Goal: Task Accomplishment & Management: Complete application form

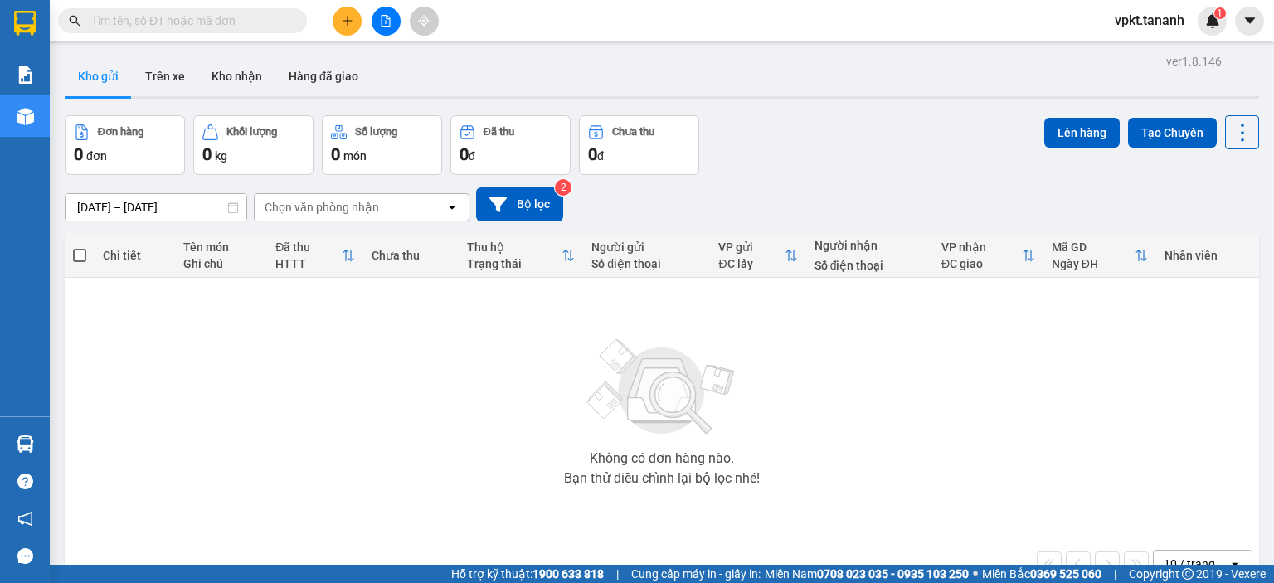
click at [231, 17] on input "text" at bounding box center [189, 21] width 196 height 18
click at [352, 20] on icon "plus" at bounding box center [347, 20] width 9 height 1
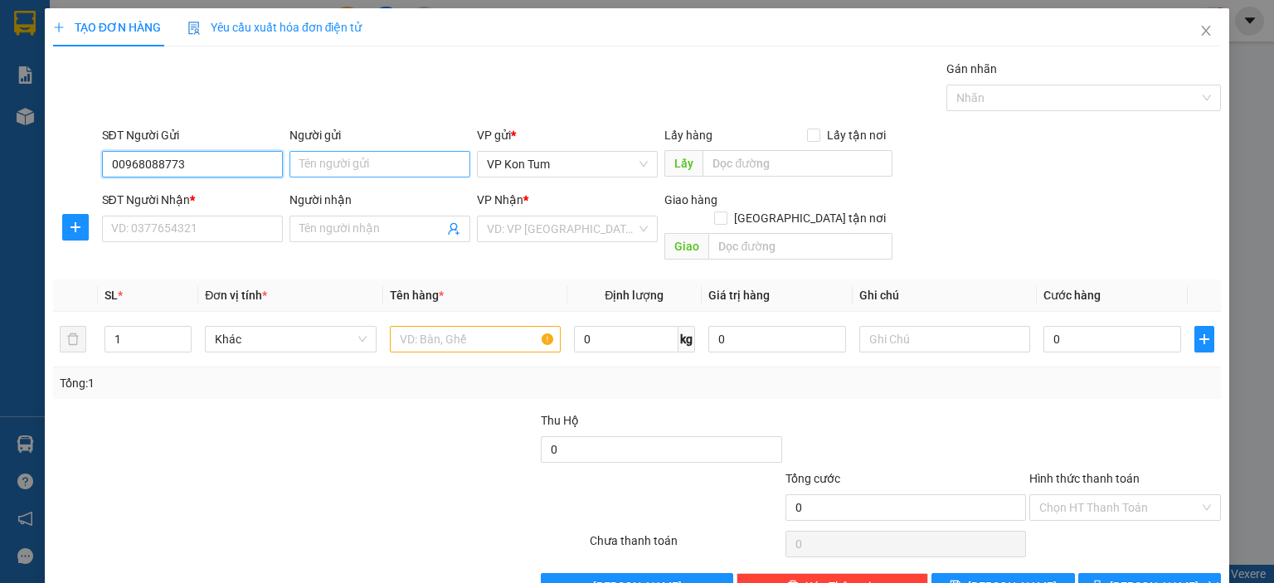
type input "00968088773"
click at [388, 168] on input "Người gửi" at bounding box center [380, 164] width 181 height 27
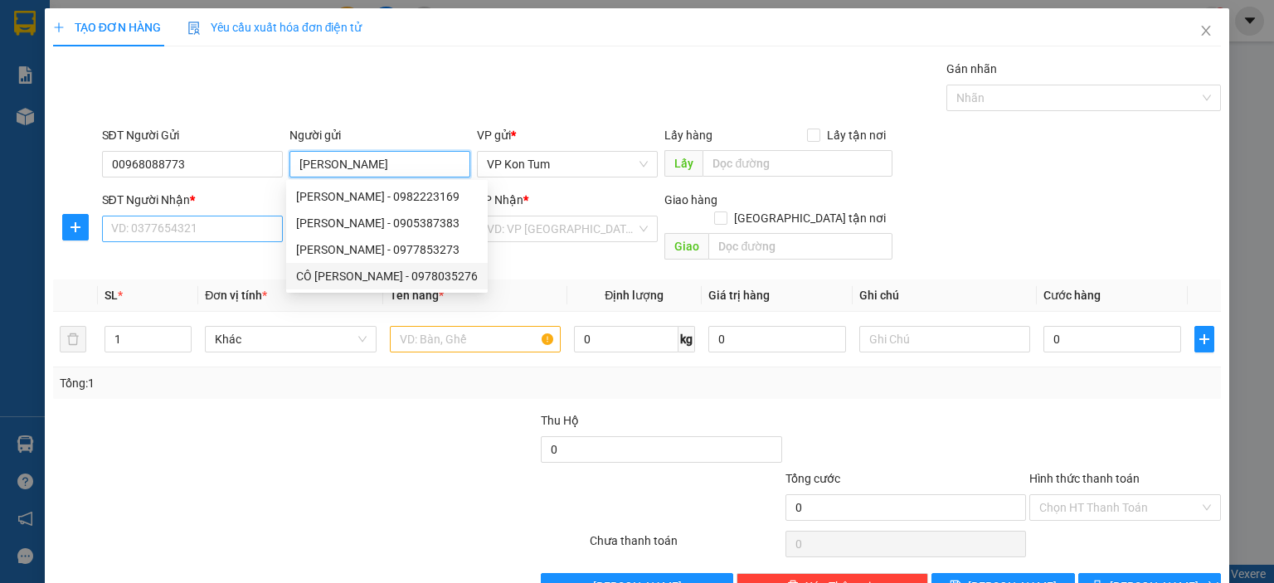
type input "[PERSON_NAME]"
click at [184, 228] on input "SĐT Người Nhận *" at bounding box center [192, 229] width 181 height 27
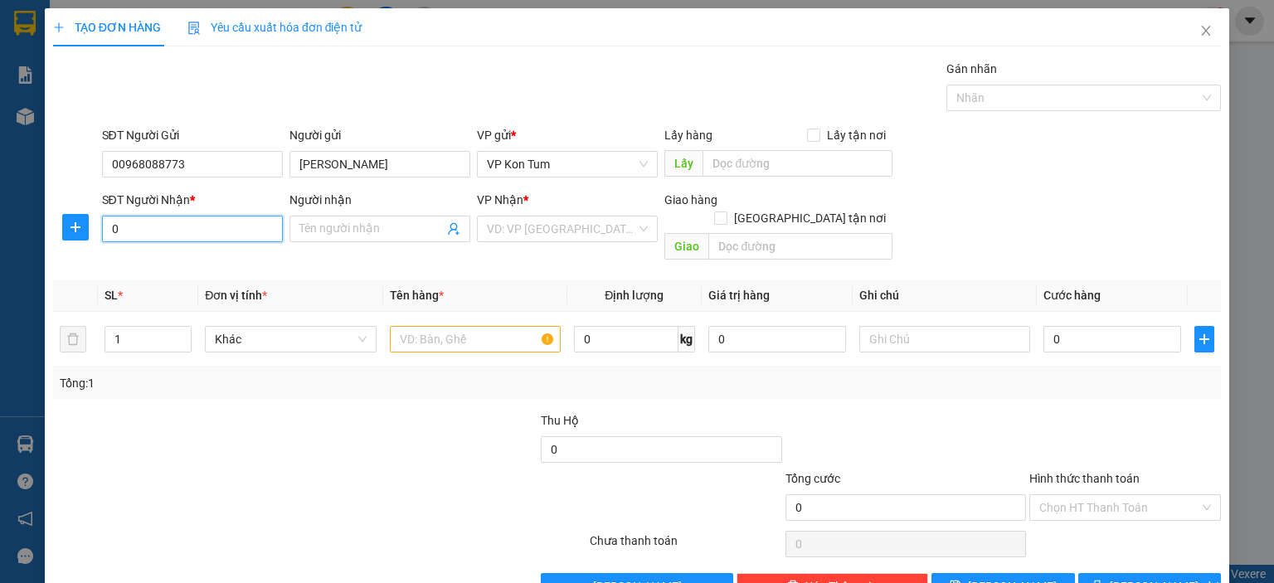
type input "0"
drag, startPoint x: 219, startPoint y: 164, endPoint x: 0, endPoint y: 189, distance: 220.4
click at [0, 189] on div "TẠO ĐƠN HÀNG Yêu cầu xuất hóa đơn điện tử Transit Pickup Surcharge Ids Transit …" at bounding box center [637, 291] width 1274 height 583
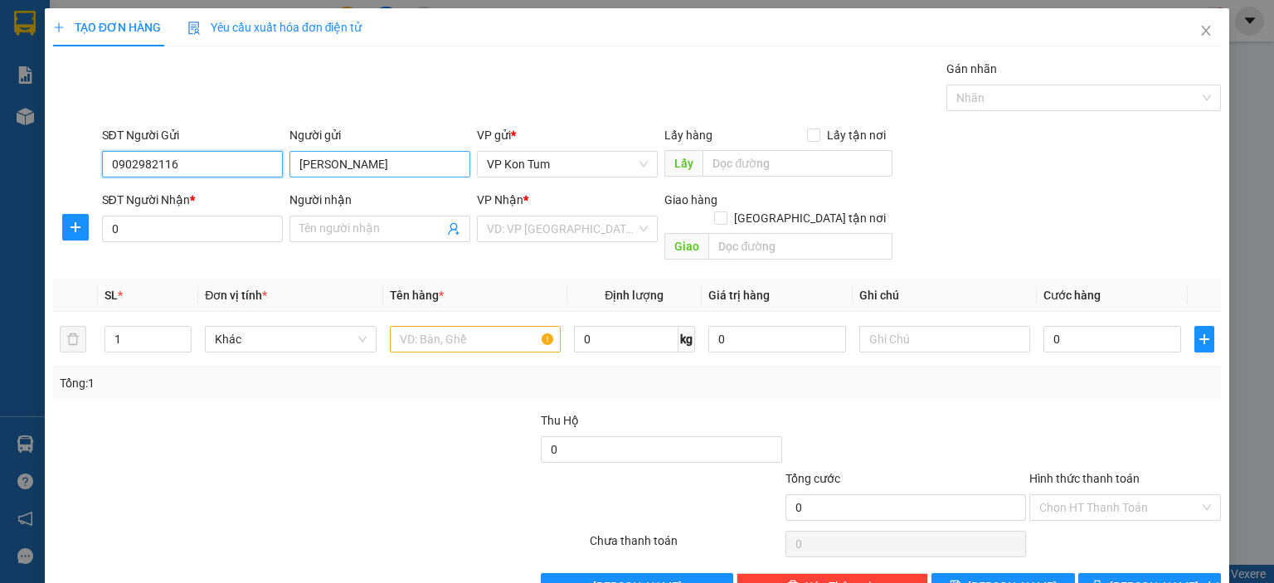
type input "0902982116"
drag, startPoint x: 350, startPoint y: 160, endPoint x: 246, endPoint y: 182, distance: 105.9
click at [246, 182] on div "SĐT Người Gửi 0902982116 Người gửi [PERSON_NAME] VP gửi * VP [PERSON_NAME] Lấy …" at bounding box center [662, 155] width 1127 height 58
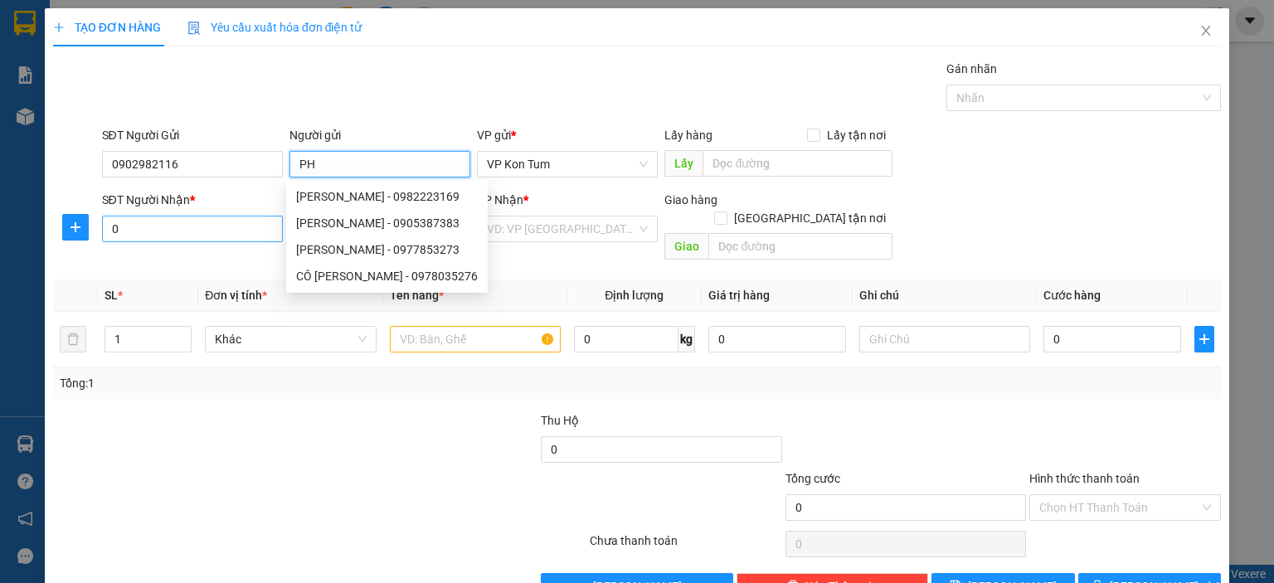
paste input "Ú"
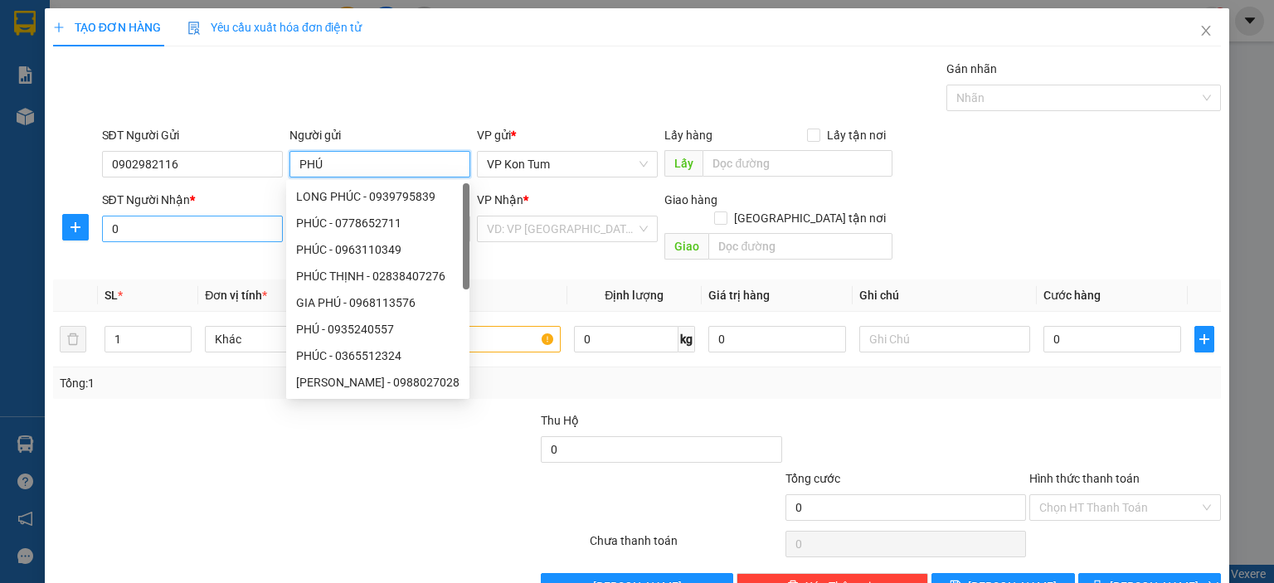
type input "PHÚ"
click at [246, 236] on input "0" at bounding box center [192, 229] width 181 height 27
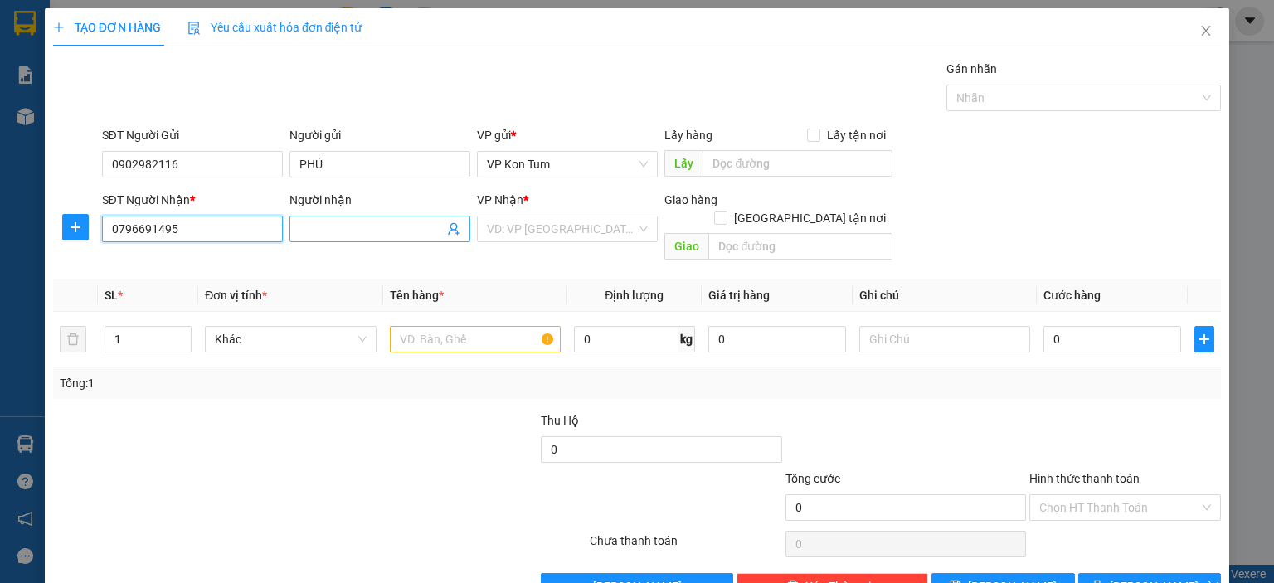
type input "0796691495"
drag, startPoint x: 353, startPoint y: 231, endPoint x: 312, endPoint y: 245, distance: 43.8
click at [354, 231] on input "Người nhận" at bounding box center [371, 229] width 144 height 18
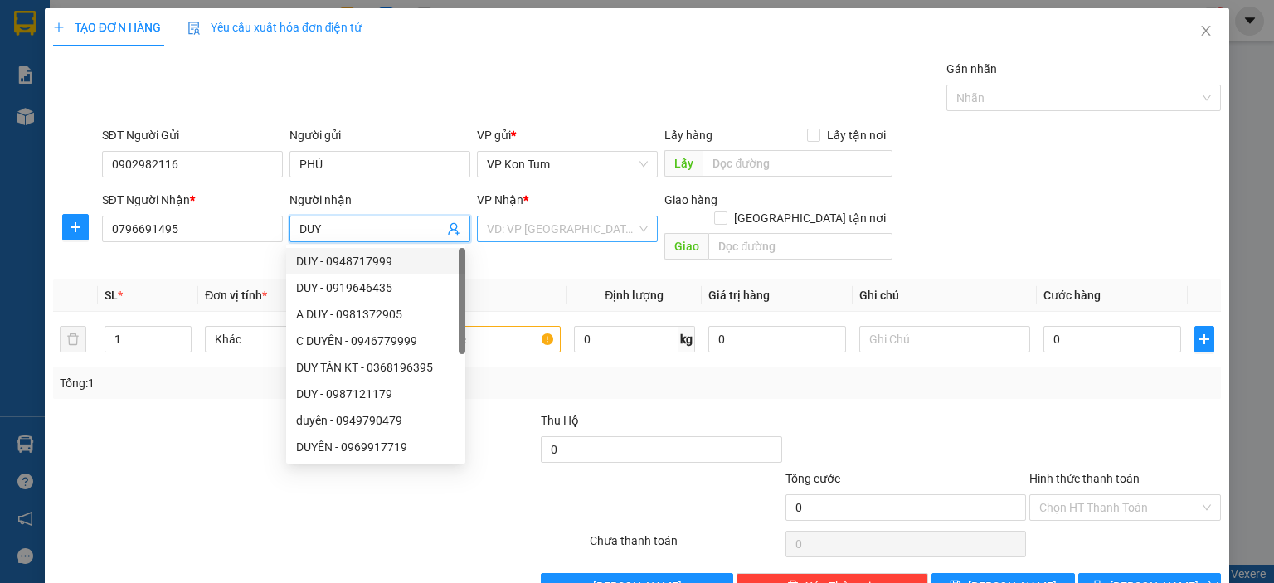
type input "DUY"
click at [524, 231] on input "search" at bounding box center [561, 229] width 149 height 25
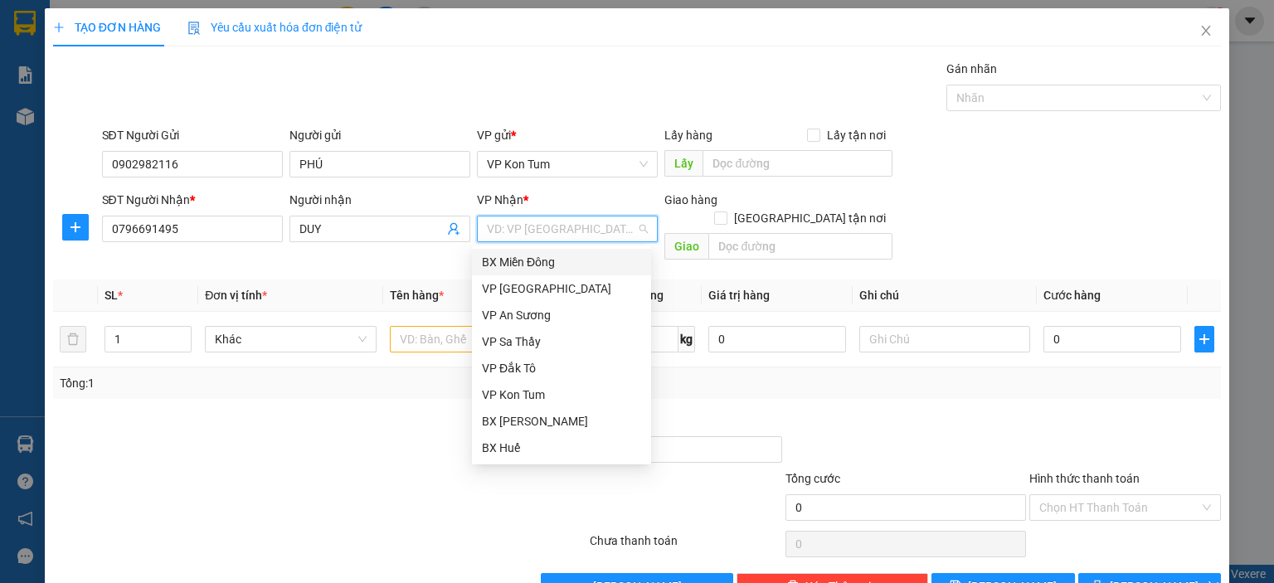
click at [525, 251] on div "BX Miền Đông" at bounding box center [561, 262] width 179 height 27
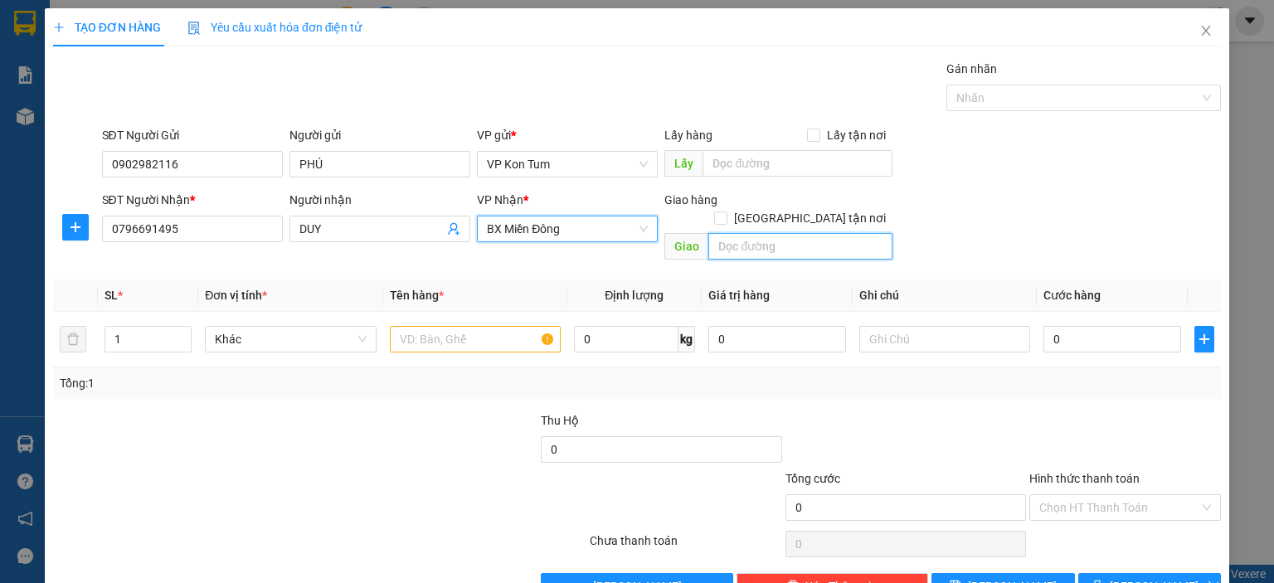
click at [767, 233] on input "text" at bounding box center [800, 246] width 184 height 27
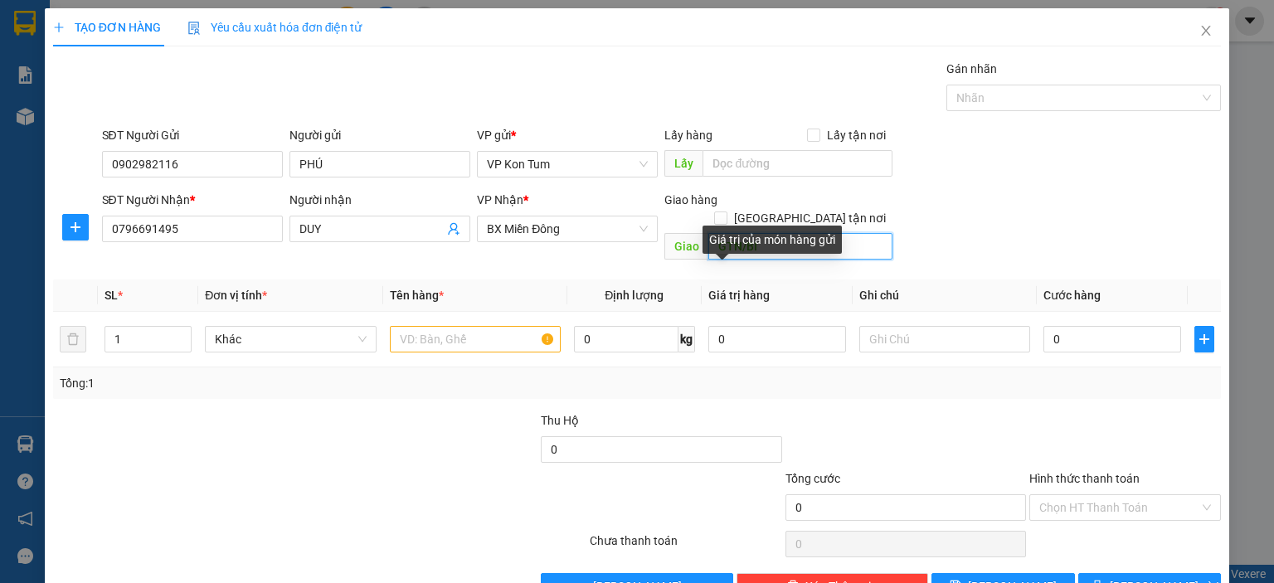
paste input "ÌNH"
paste input "ẠNH"
type input "GTN/BÌNH THẠNH-CR/50K"
click at [438, 326] on input "text" at bounding box center [475, 339] width 171 height 27
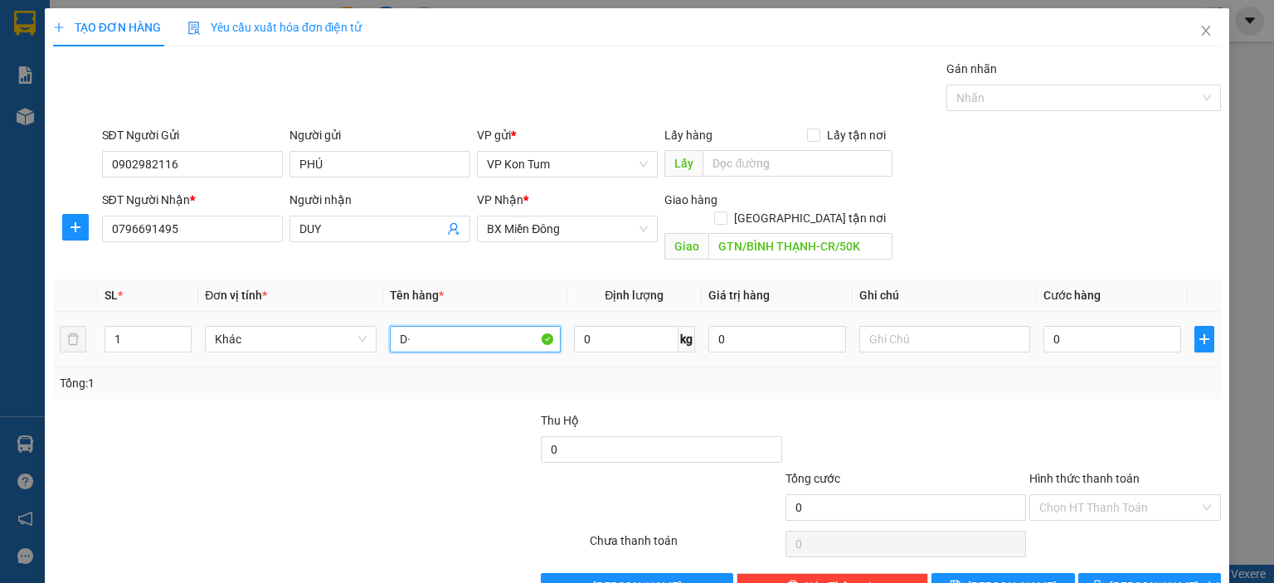
type input "D"
paste input "Đ"
paste input "Ô"
paste input "Ồ"
paste input "Ă"
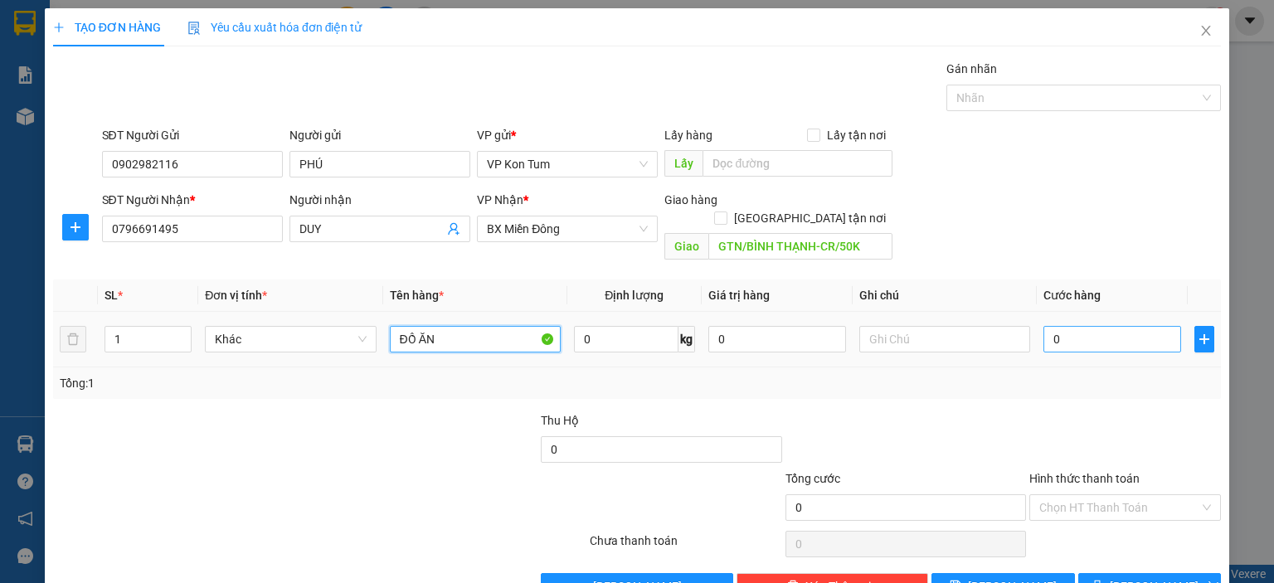
type input "ĐỒ ĂN"
click at [1044, 326] on input "0" at bounding box center [1113, 339] width 138 height 27
type input "60"
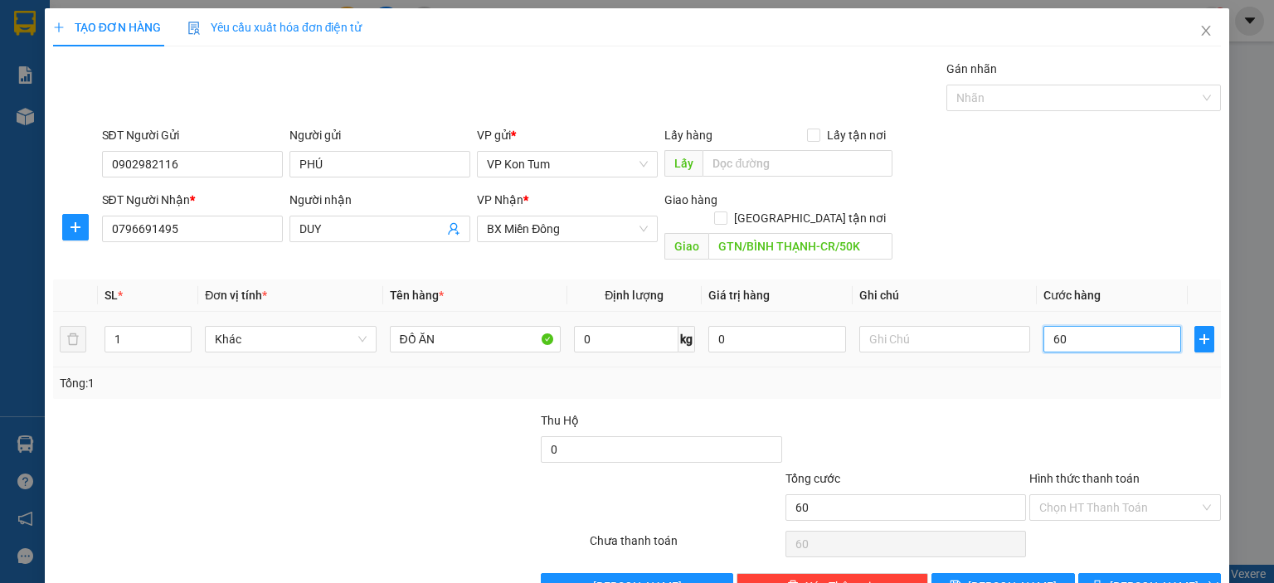
click at [1086, 331] on input "60" at bounding box center [1113, 339] width 138 height 27
type input "60.000"
click at [1045, 472] on label "Hình thức thanh toán" at bounding box center [1084, 478] width 110 height 13
click at [1045, 495] on input "Hình thức thanh toán" at bounding box center [1119, 507] width 160 height 25
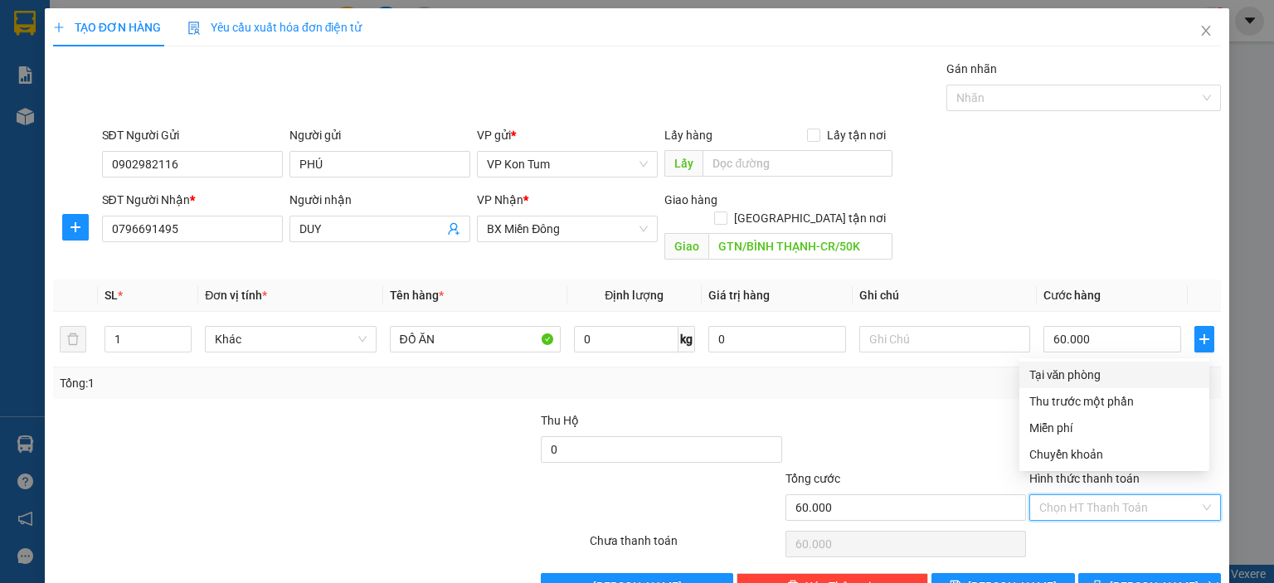
click at [1060, 380] on div "Tại văn phòng" at bounding box center [1114, 375] width 170 height 18
type input "0"
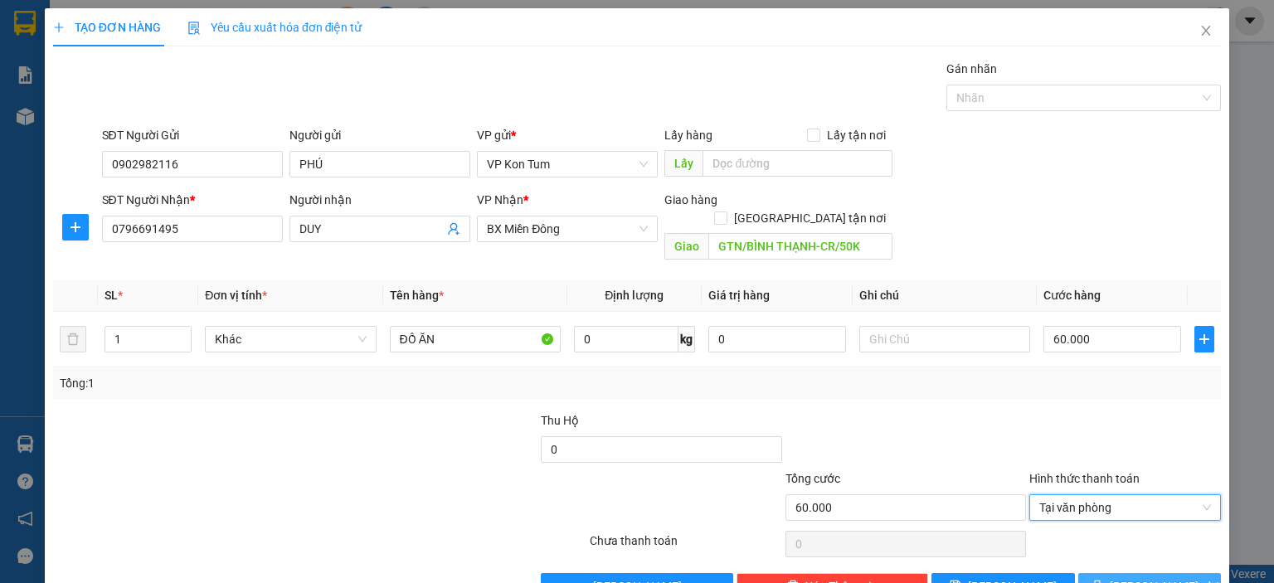
click at [1125, 577] on span "[PERSON_NAME] và In" at bounding box center [1168, 586] width 116 height 18
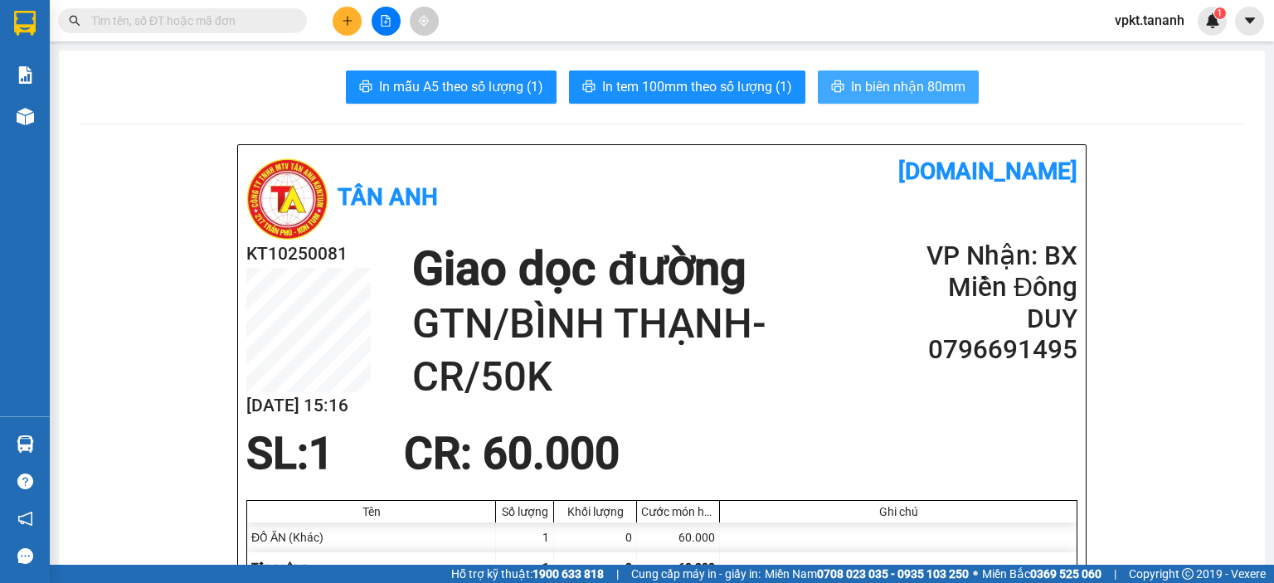
click at [890, 88] on span "In biên nhận 80mm" at bounding box center [908, 86] width 114 height 21
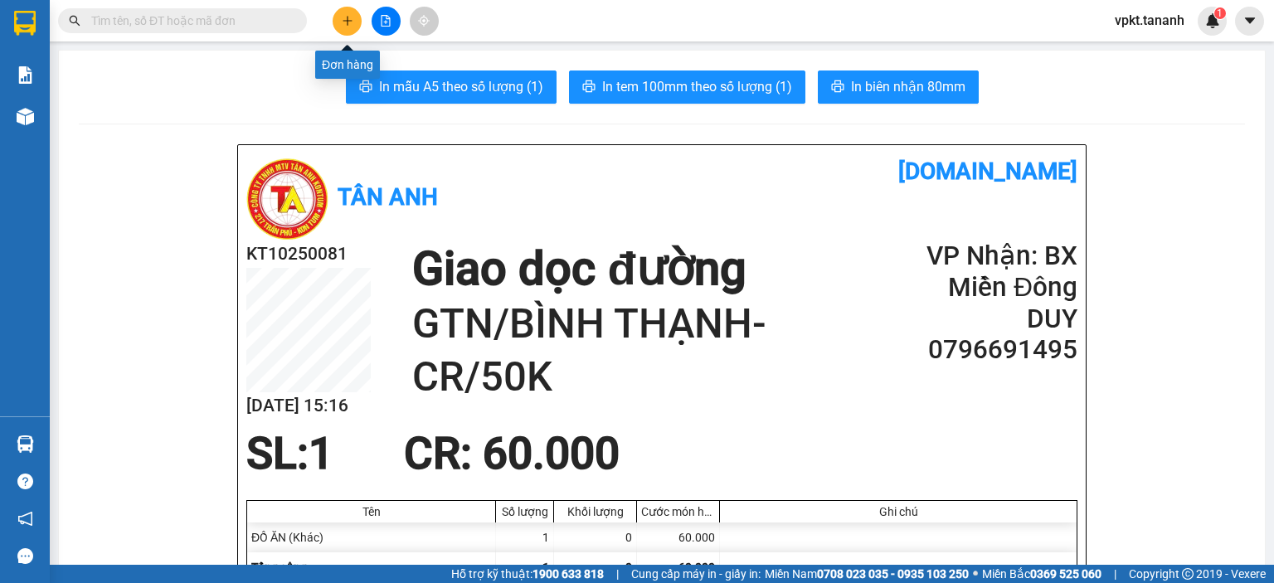
click at [354, 30] on button at bounding box center [347, 21] width 29 height 29
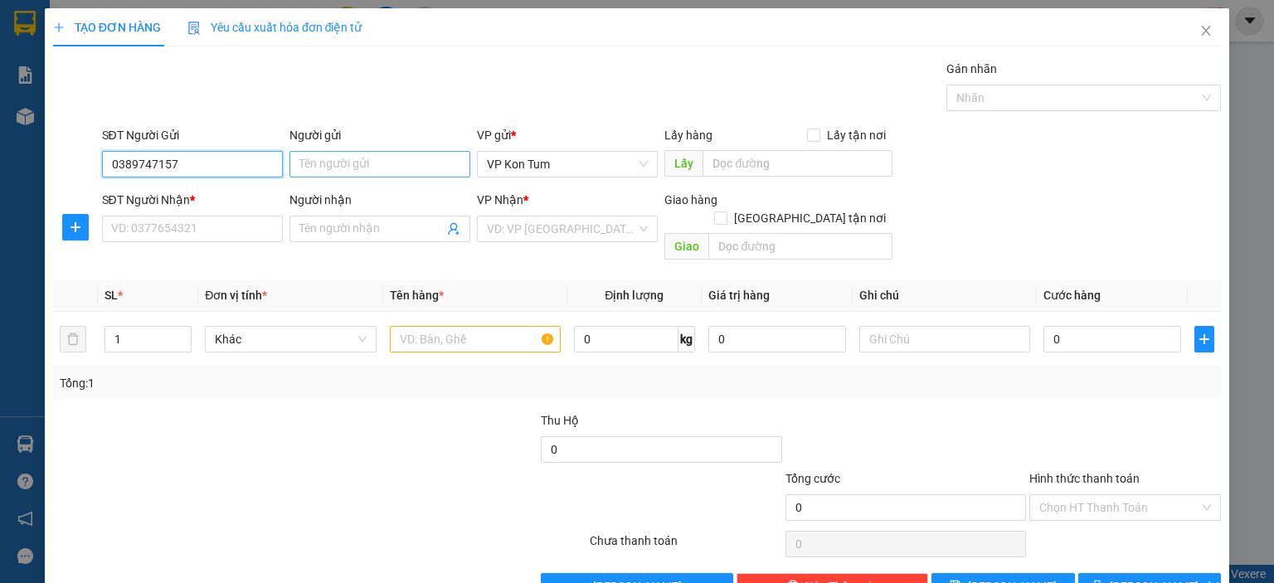
type input "0389747157"
click at [321, 158] on input "Người gửi" at bounding box center [380, 164] width 181 height 27
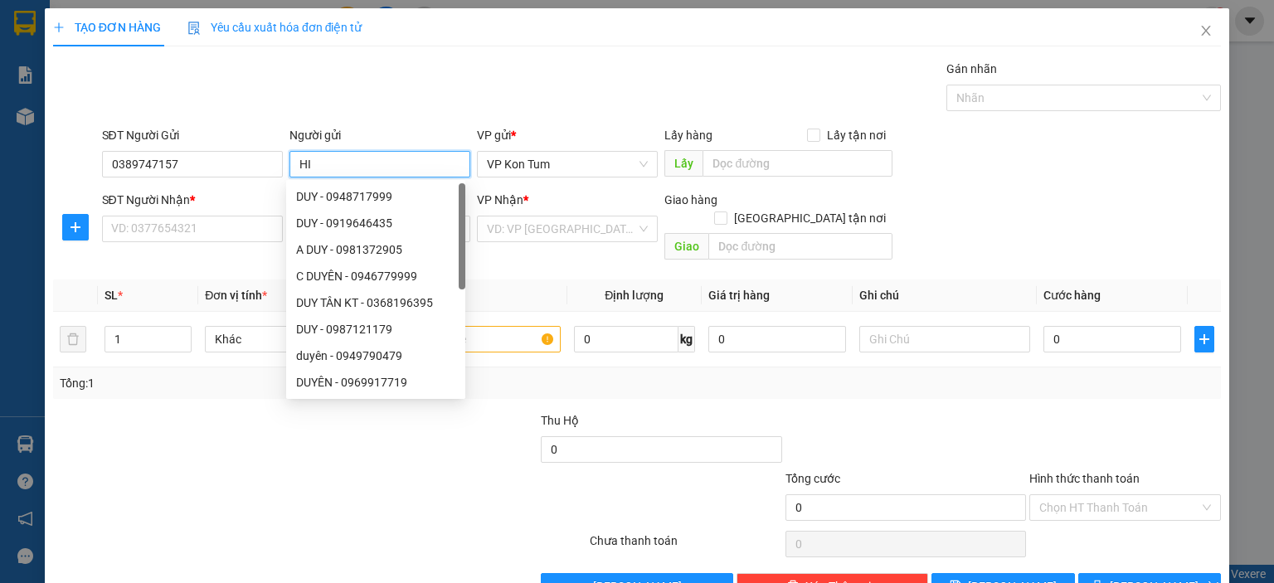
paste input "Ê"
paste input "Ế"
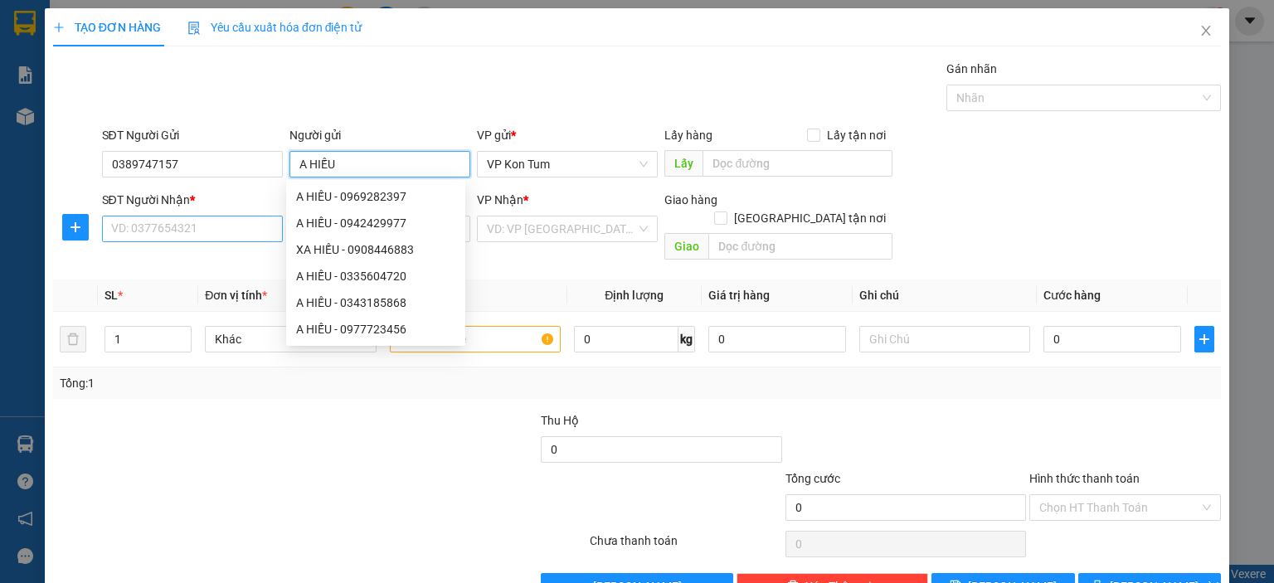
type input "A HIẾU"
click at [142, 222] on input "SĐT Người Nhận *" at bounding box center [192, 229] width 181 height 27
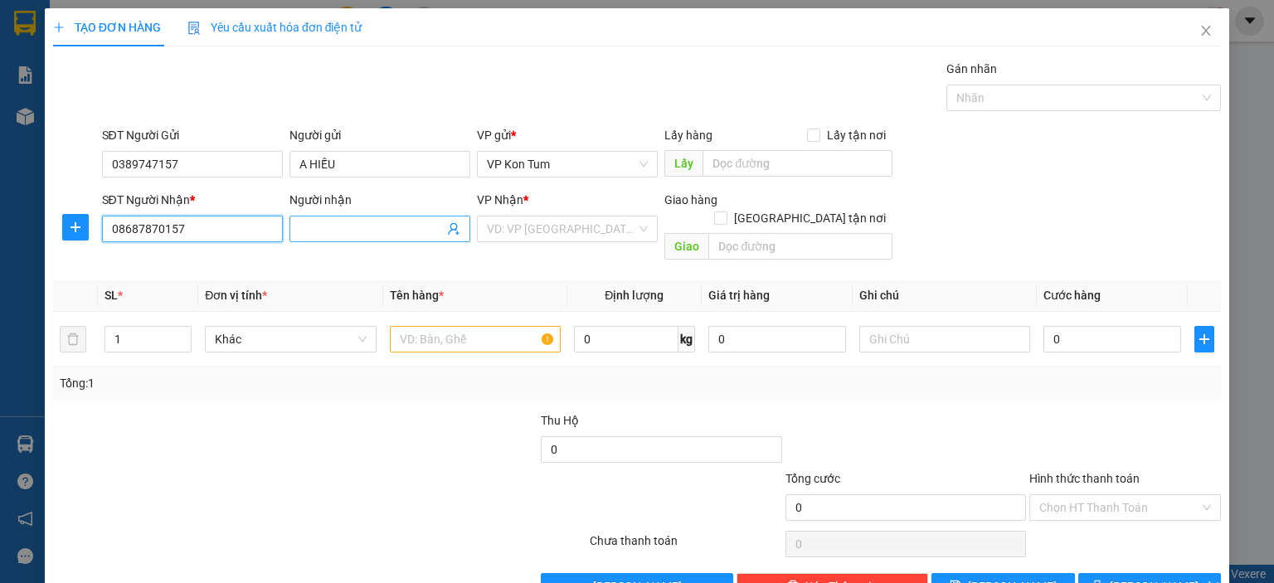
type input "08687870157"
drag, startPoint x: 349, startPoint y: 228, endPoint x: 350, endPoint y: 202, distance: 25.7
click at [354, 221] on input "Người nhận" at bounding box center [371, 229] width 144 height 18
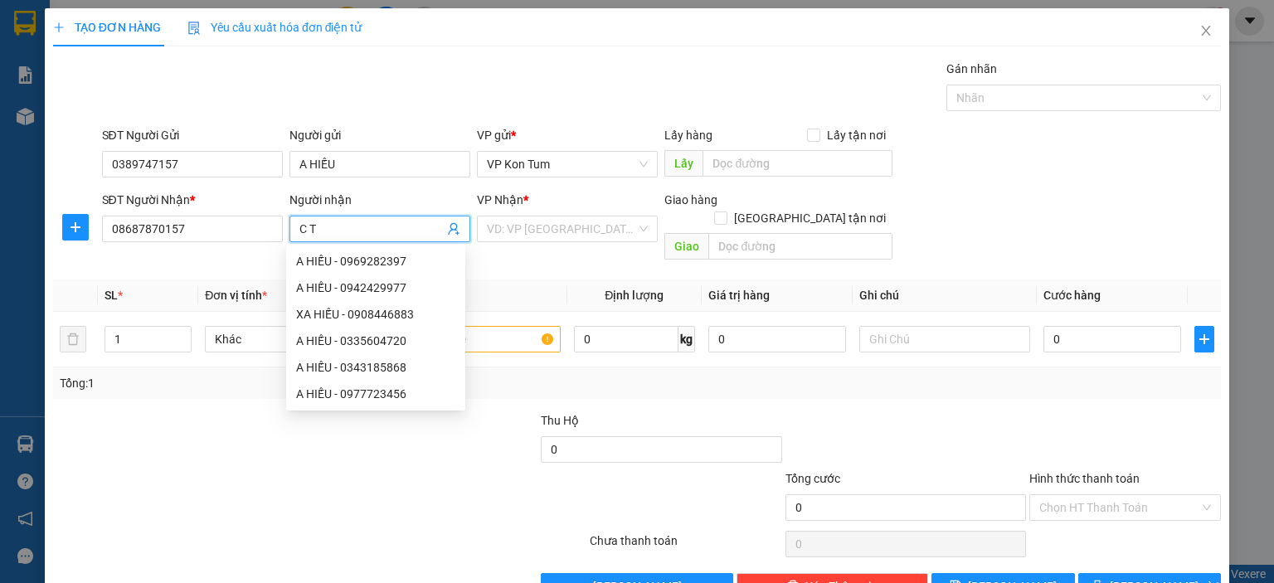
paste input "ÚY"
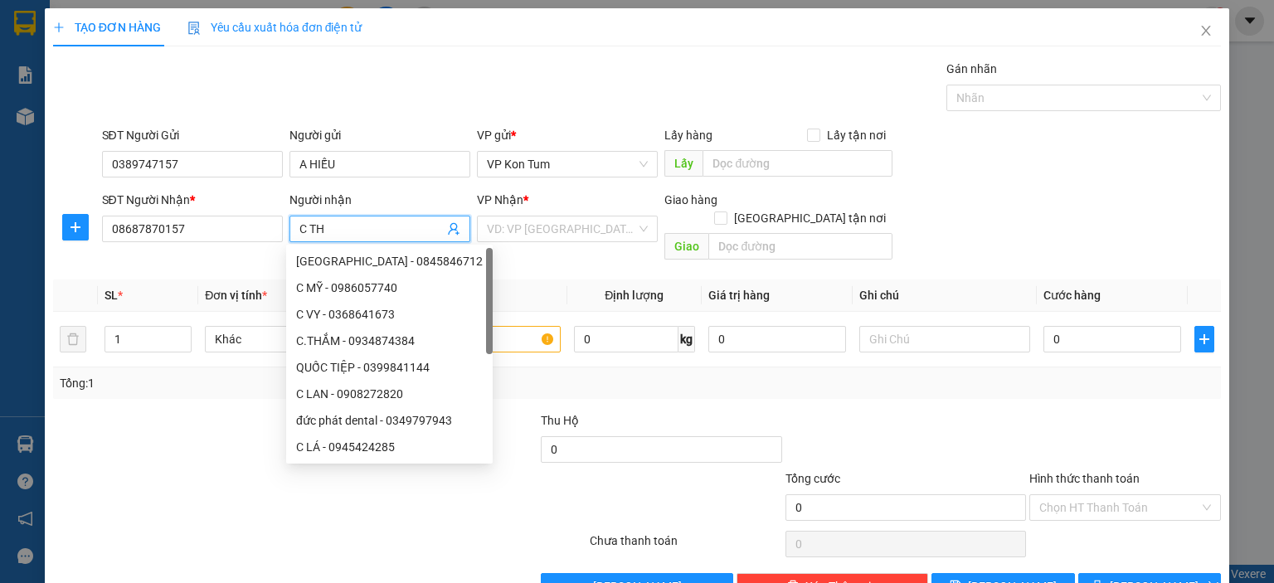
paste input "ÚY"
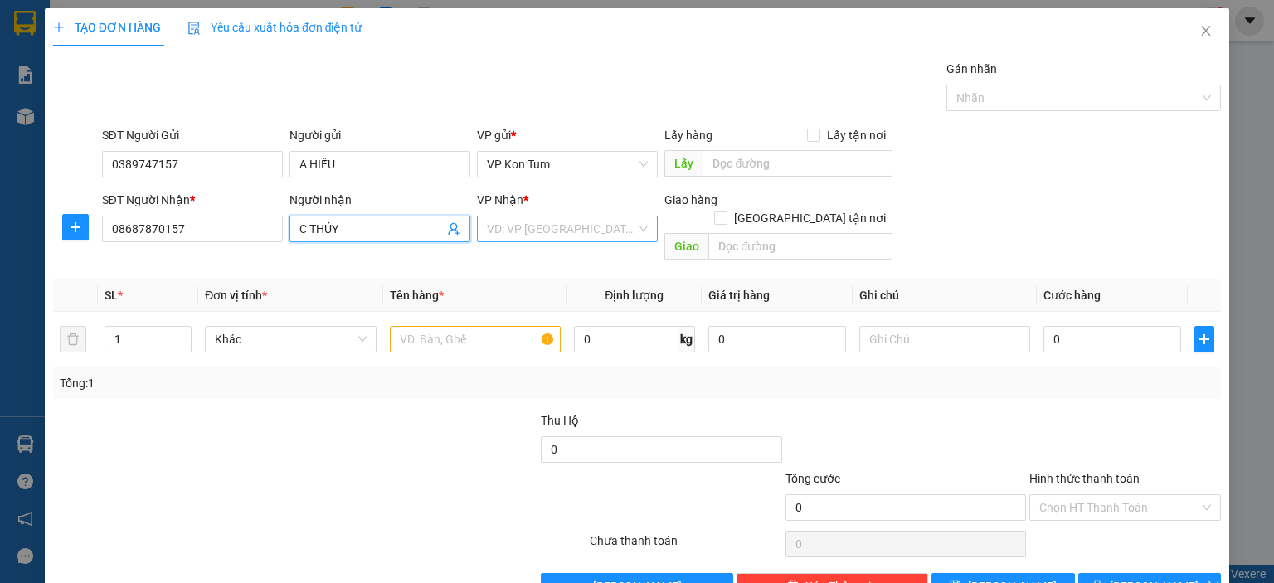
type input "C THÚY"
click at [501, 222] on input "search" at bounding box center [561, 229] width 149 height 25
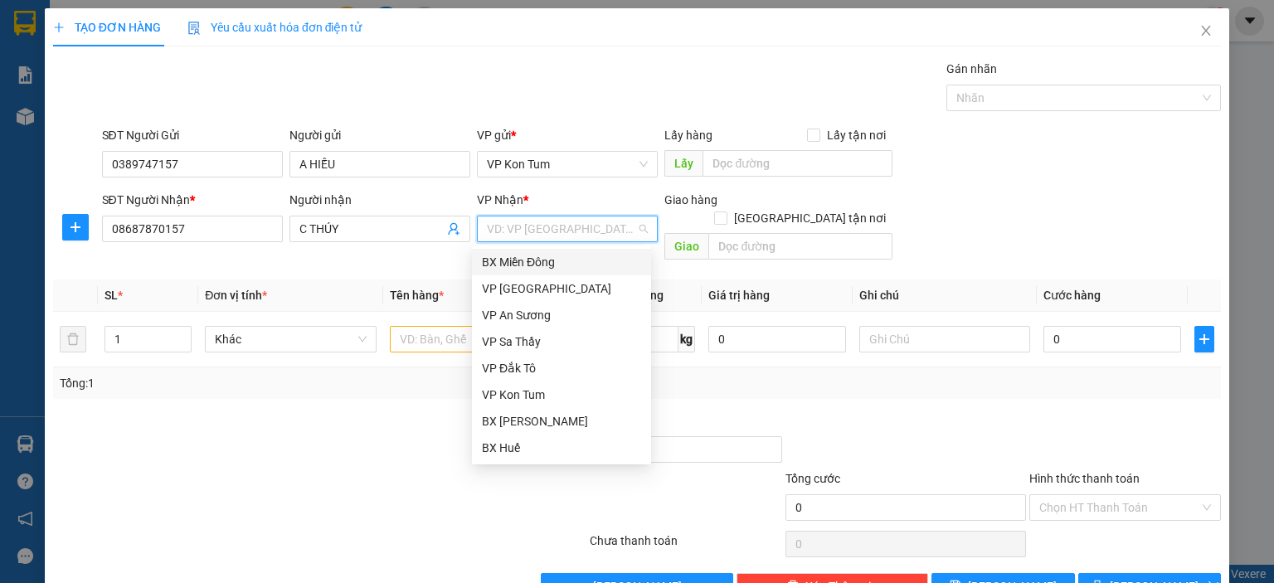
click at [505, 261] on div "BX Miền Đông" at bounding box center [561, 262] width 159 height 18
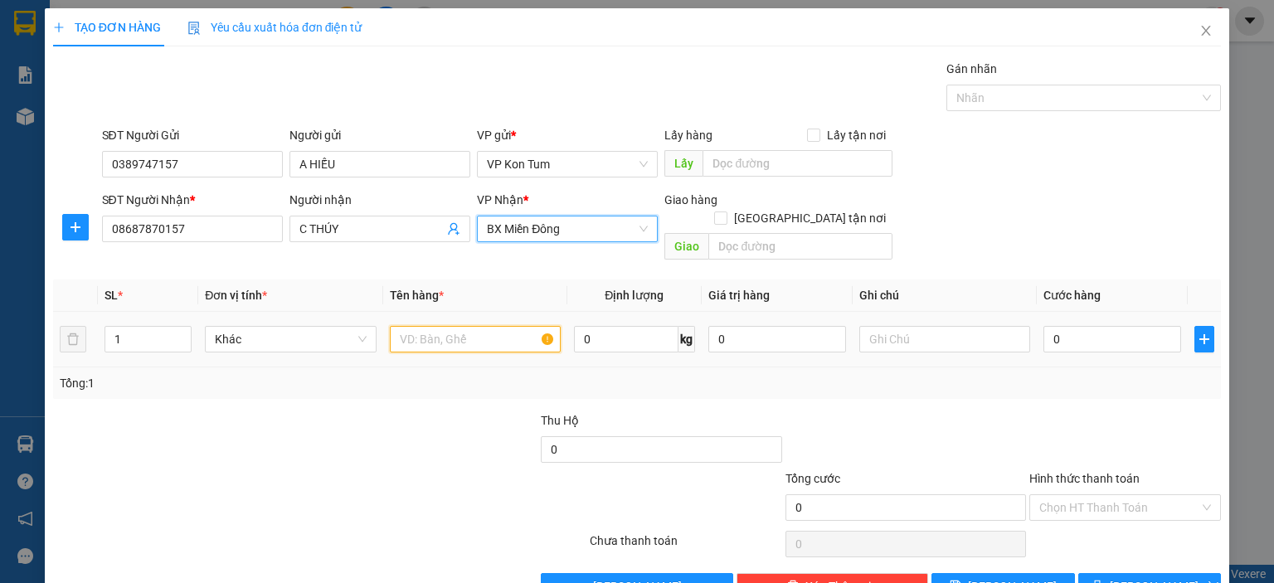
drag, startPoint x: 453, startPoint y: 324, endPoint x: 462, endPoint y: 314, distance: 13.5
click at [456, 326] on input "text" at bounding box center [475, 339] width 171 height 27
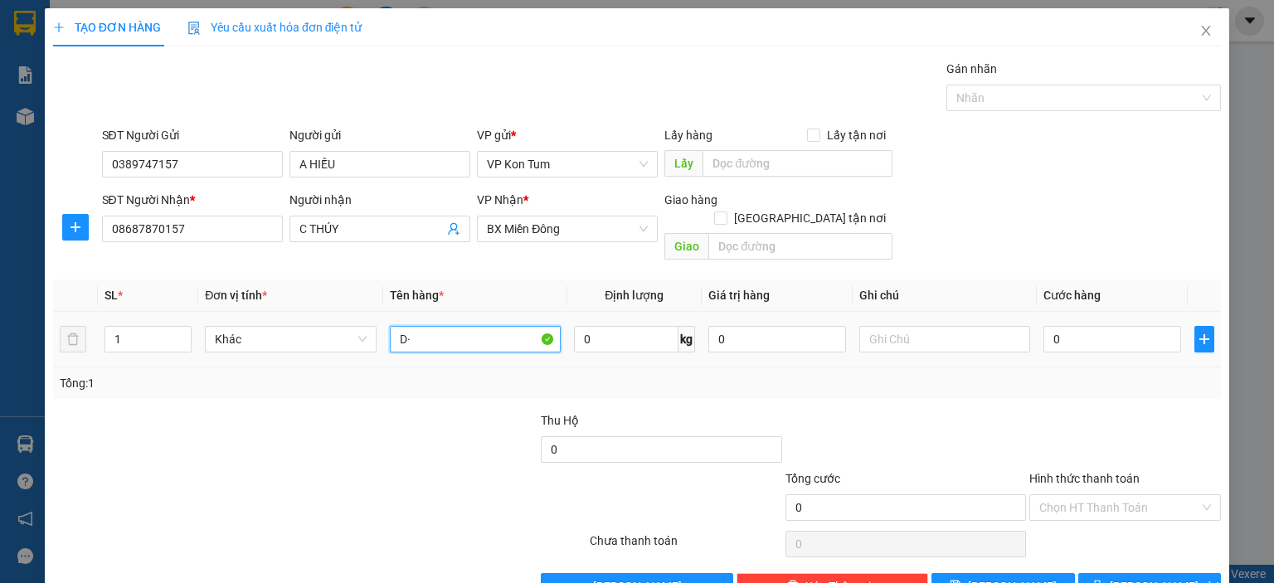
type input "D"
paste input "Đ"
paste input "Ô"
paste input "Ồ"
paste input "Ă"
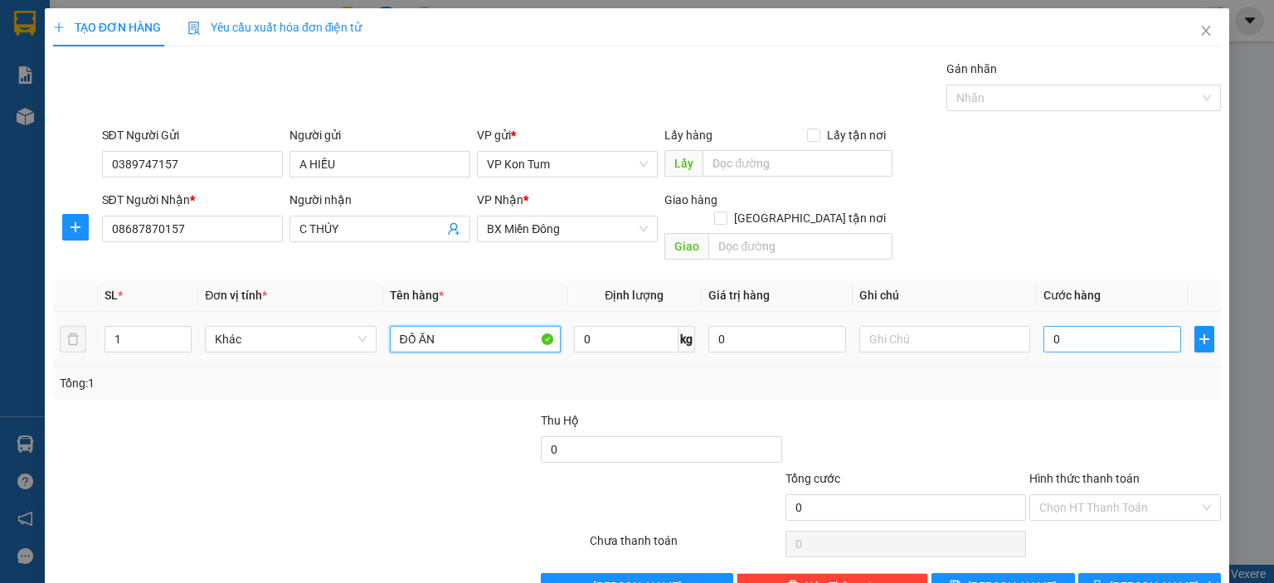
type input "ĐỒ ĂN"
click at [1045, 326] on input "0" at bounding box center [1113, 339] width 138 height 27
click at [1044, 326] on input "0" at bounding box center [1113, 339] width 138 height 27
type input "10"
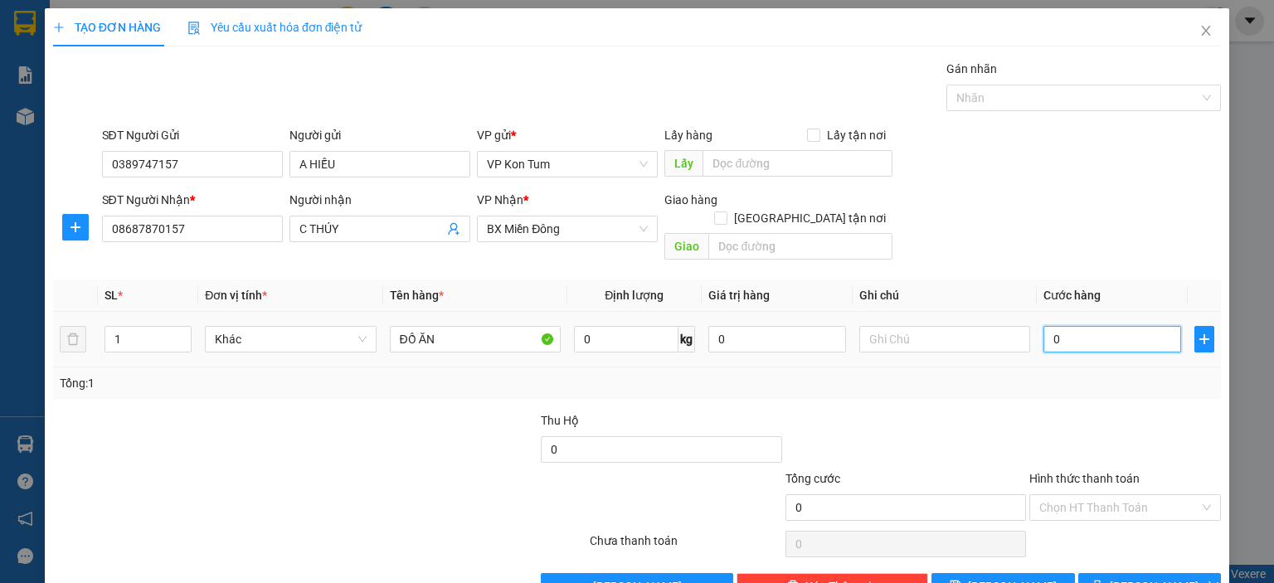
type input "10"
type input "100"
type input "100.000"
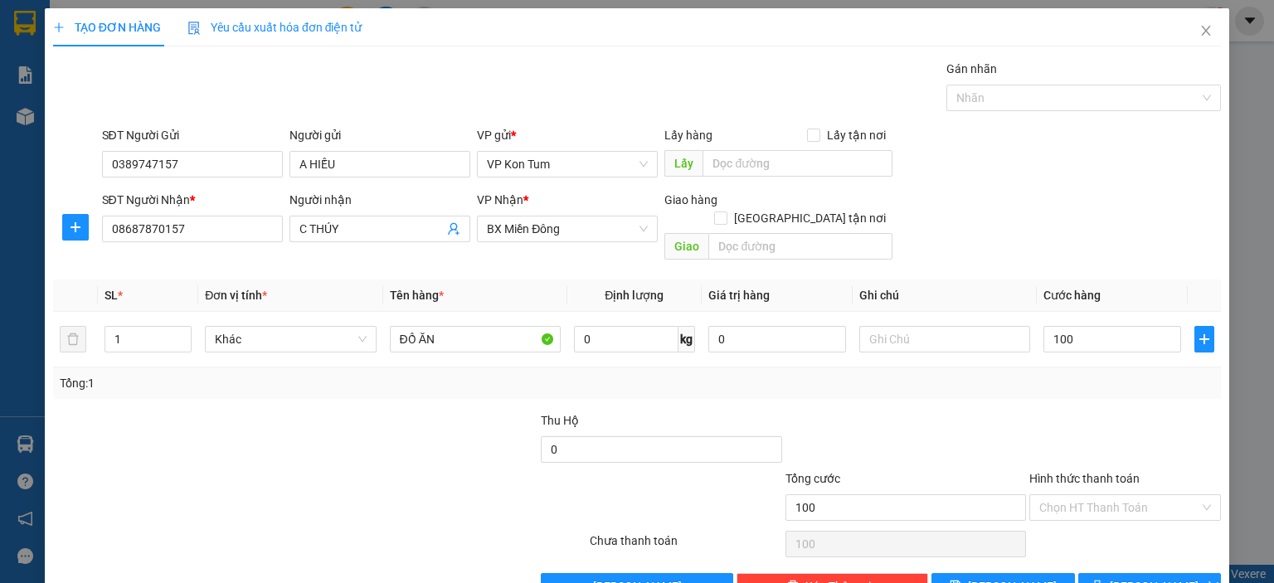
type input "100.000"
click at [784, 411] on div at bounding box center [906, 440] width 244 height 58
click at [1125, 495] on input "Hình thức thanh toán" at bounding box center [1119, 507] width 160 height 25
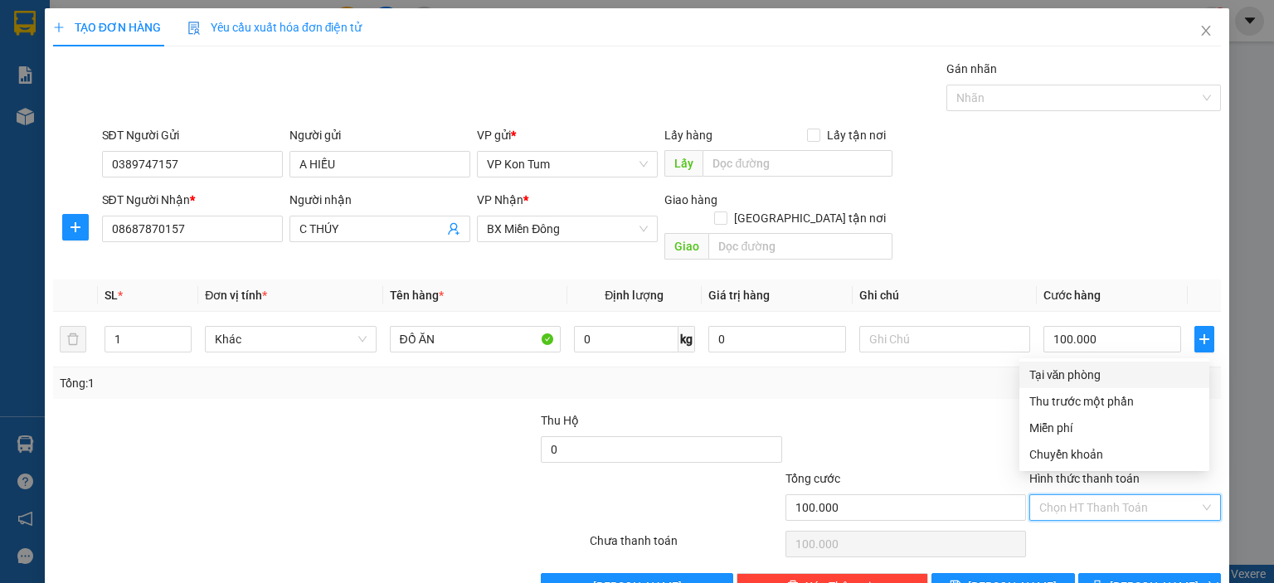
click at [1085, 374] on div "Tại văn phòng" at bounding box center [1114, 375] width 170 height 18
type input "0"
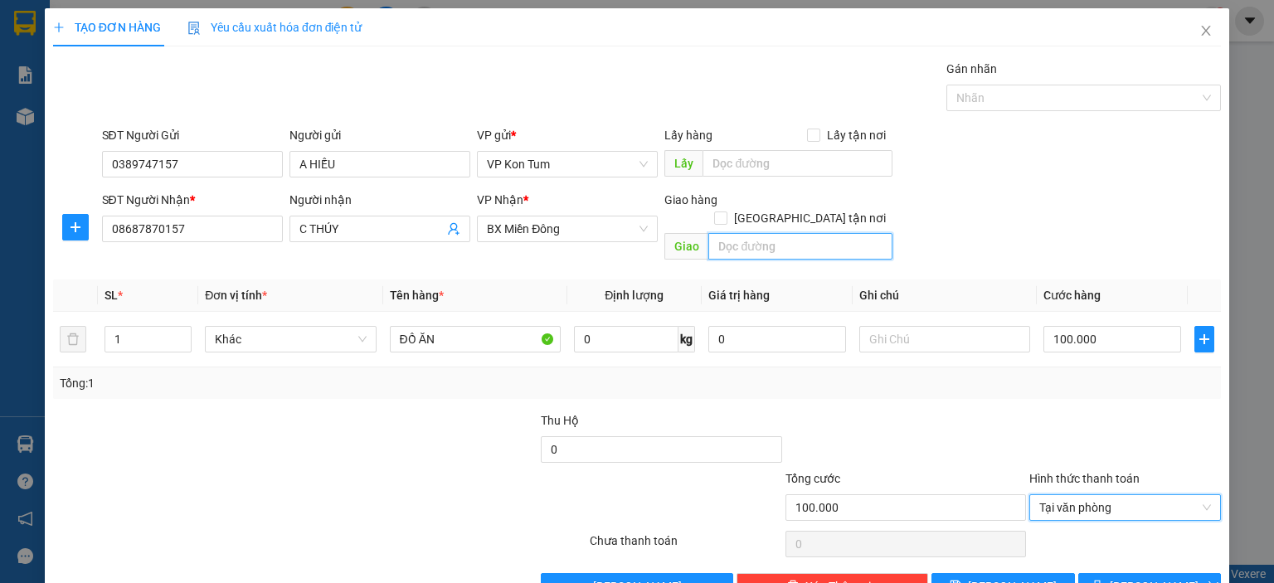
click at [760, 233] on input "text" at bounding box center [800, 246] width 184 height 27
paste input "ÌNH"
paste input "ẠNH"
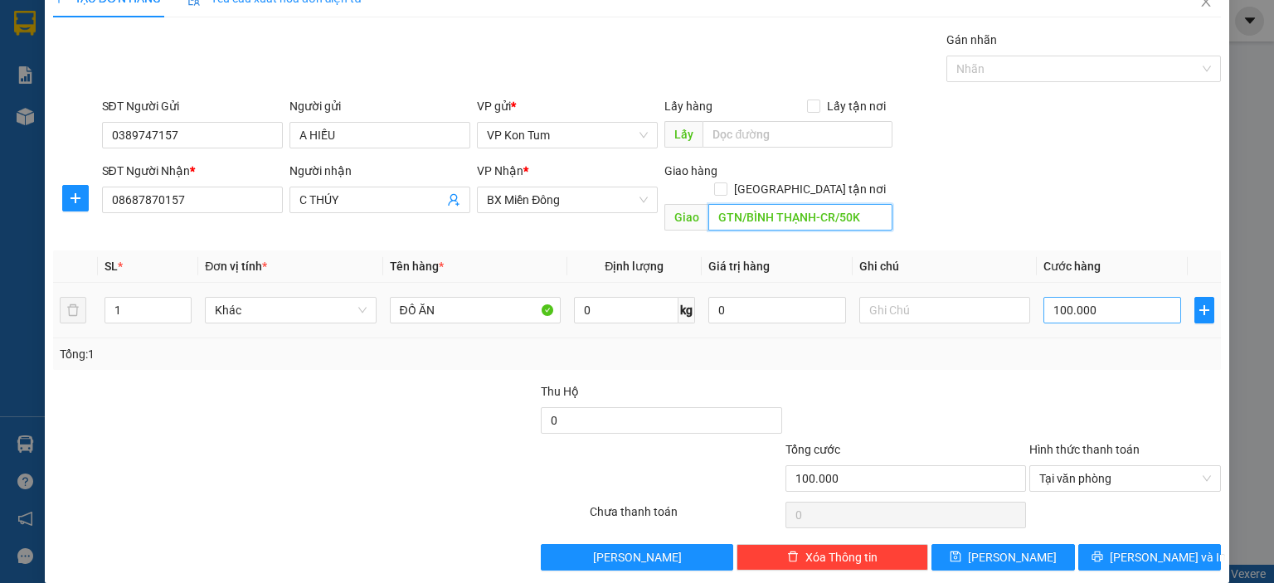
type input "GTN/BÌNH THẠNH-CR/50K"
type input "0"
type input "100.000"
type input "0"
click at [1044, 297] on input "0" at bounding box center [1113, 310] width 138 height 27
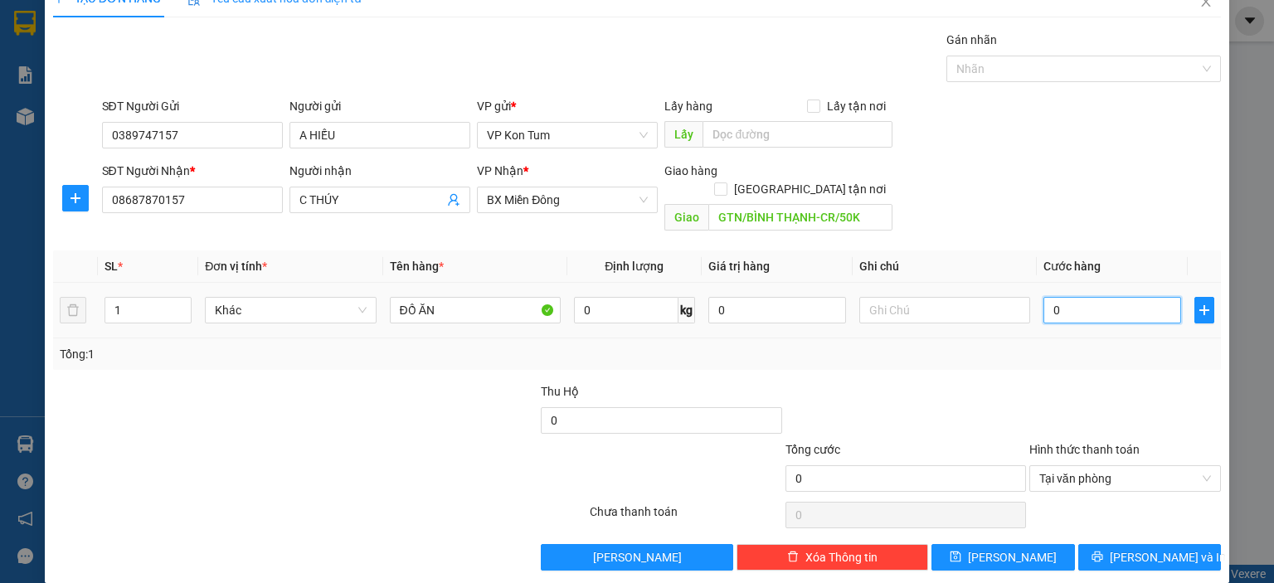
type input "50"
type input "500"
type input "50"
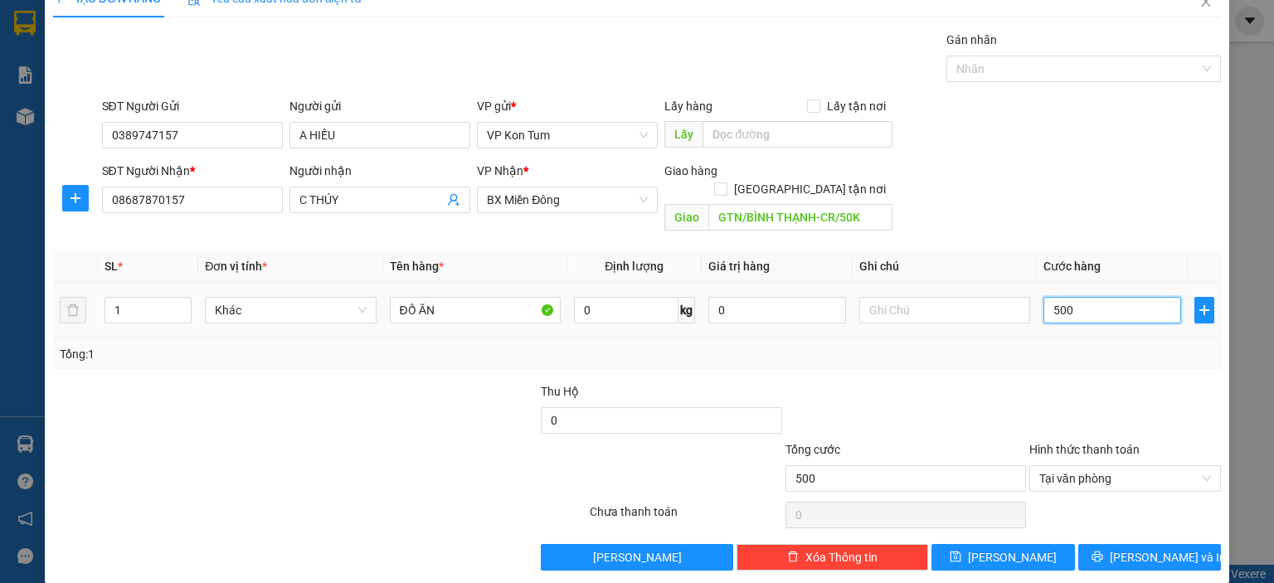
type input "50"
type input "50.000"
click at [1037, 345] on div "Tổng: 1" at bounding box center [637, 354] width 1155 height 18
click at [1103, 551] on icon "printer" at bounding box center [1098, 557] width 12 height 12
